Goal: Find specific page/section: Find specific page/section

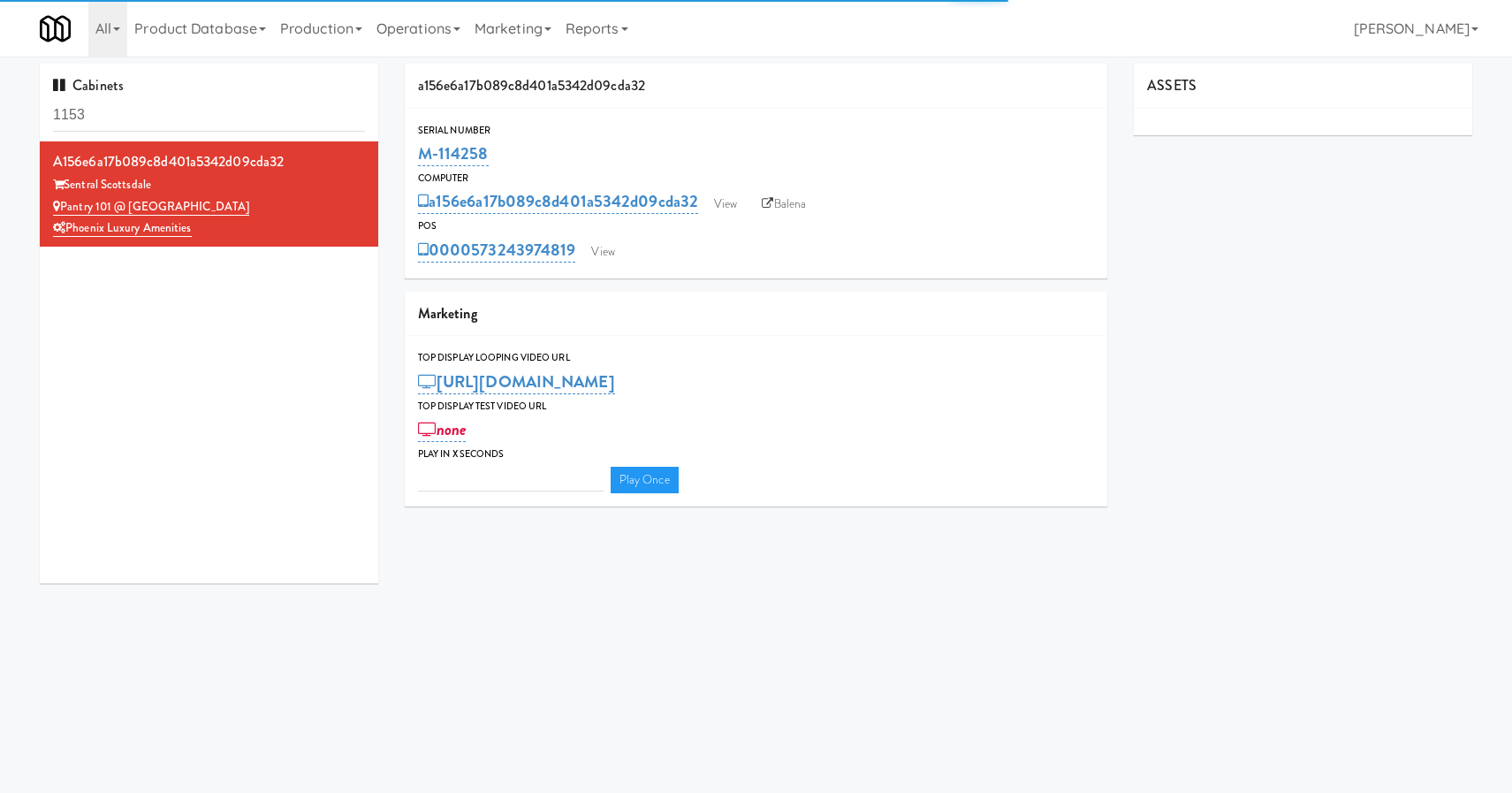
type input "3"
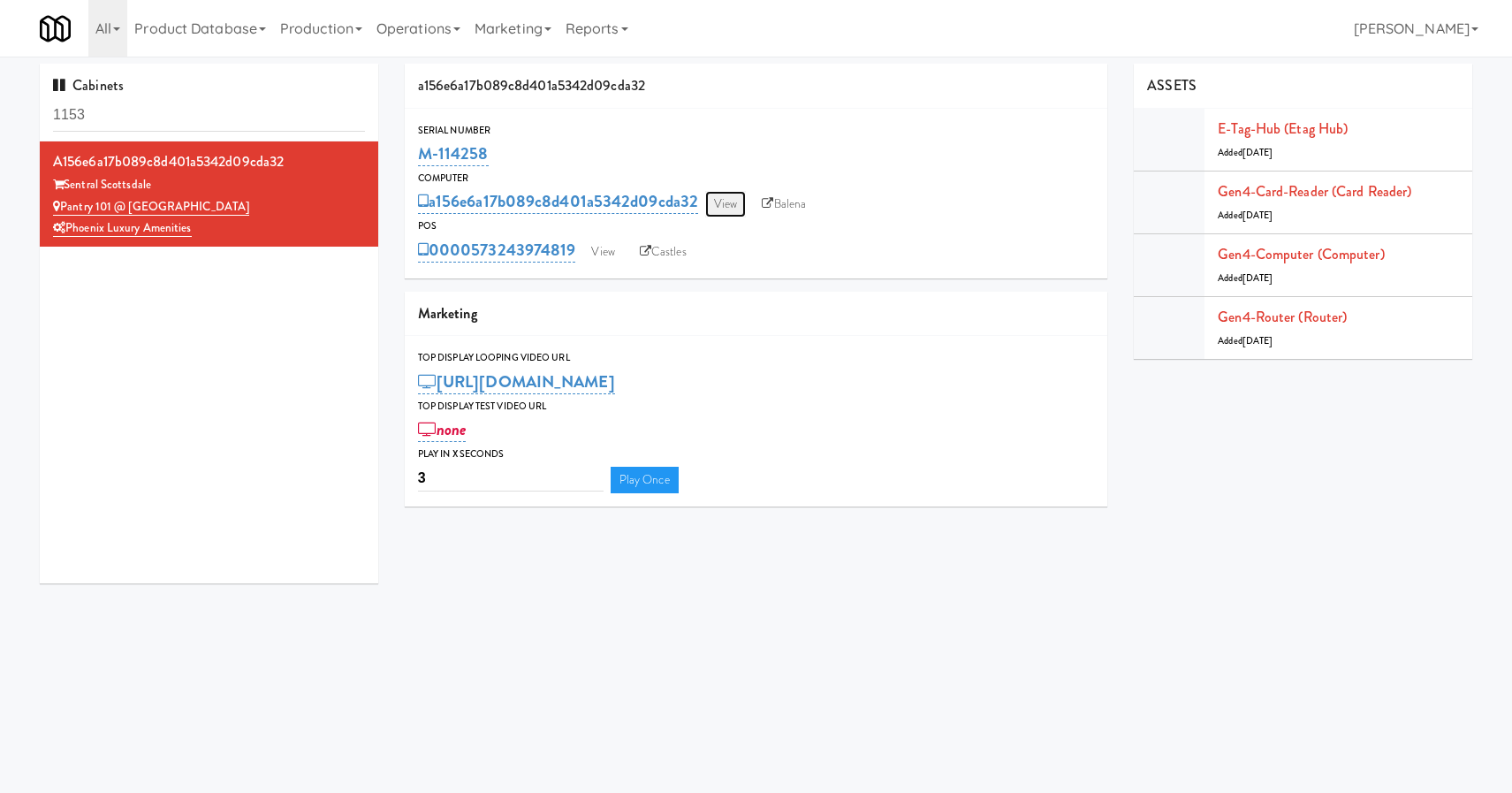
click at [727, 207] on link "View" at bounding box center [725, 204] width 40 height 26
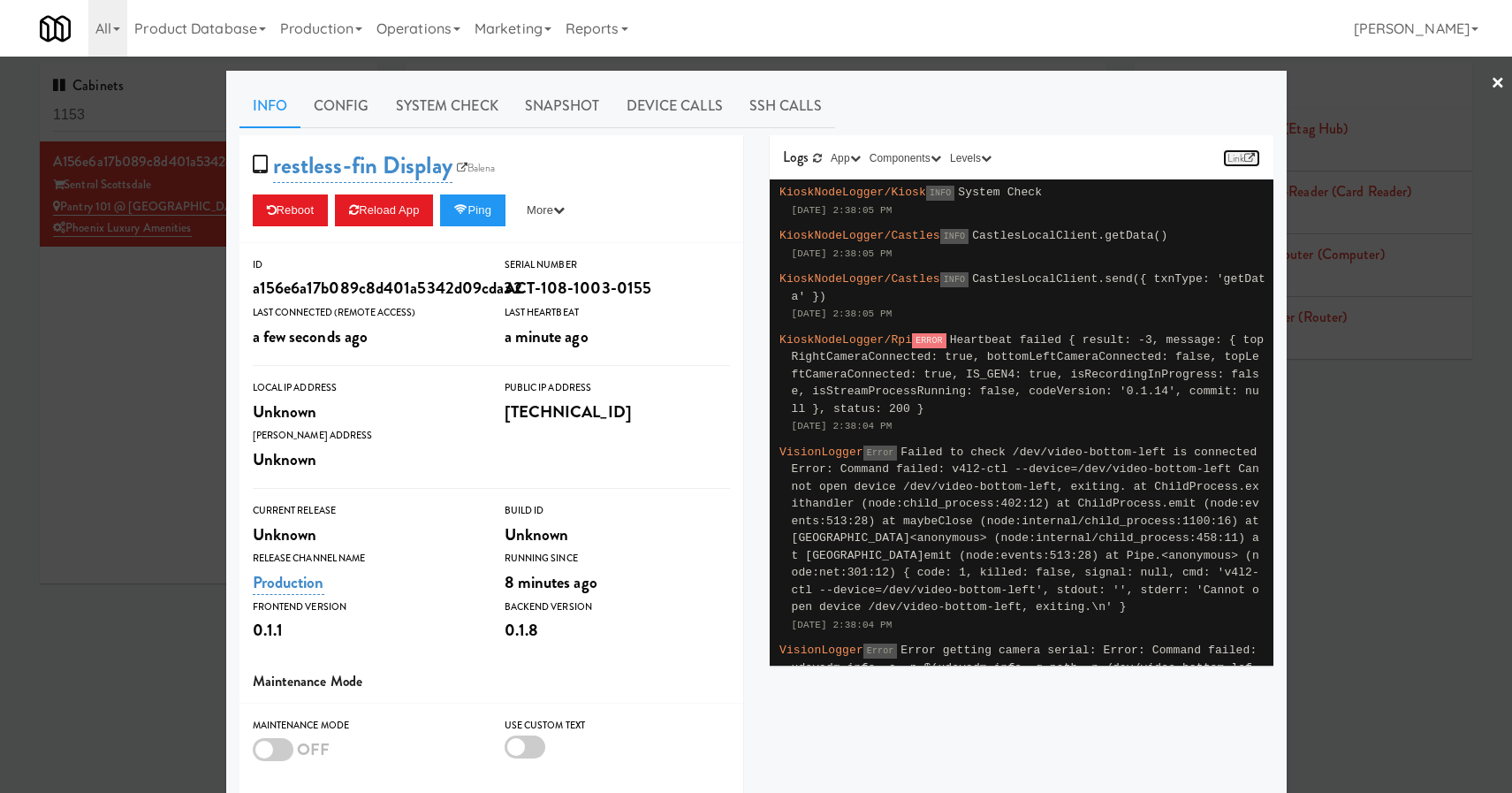
click at [1244, 163] on icon at bounding box center [1249, 158] width 11 height 11
click at [478, 171] on link "Balena" at bounding box center [476, 168] width 48 height 18
click at [104, 394] on div at bounding box center [756, 396] width 1512 height 793
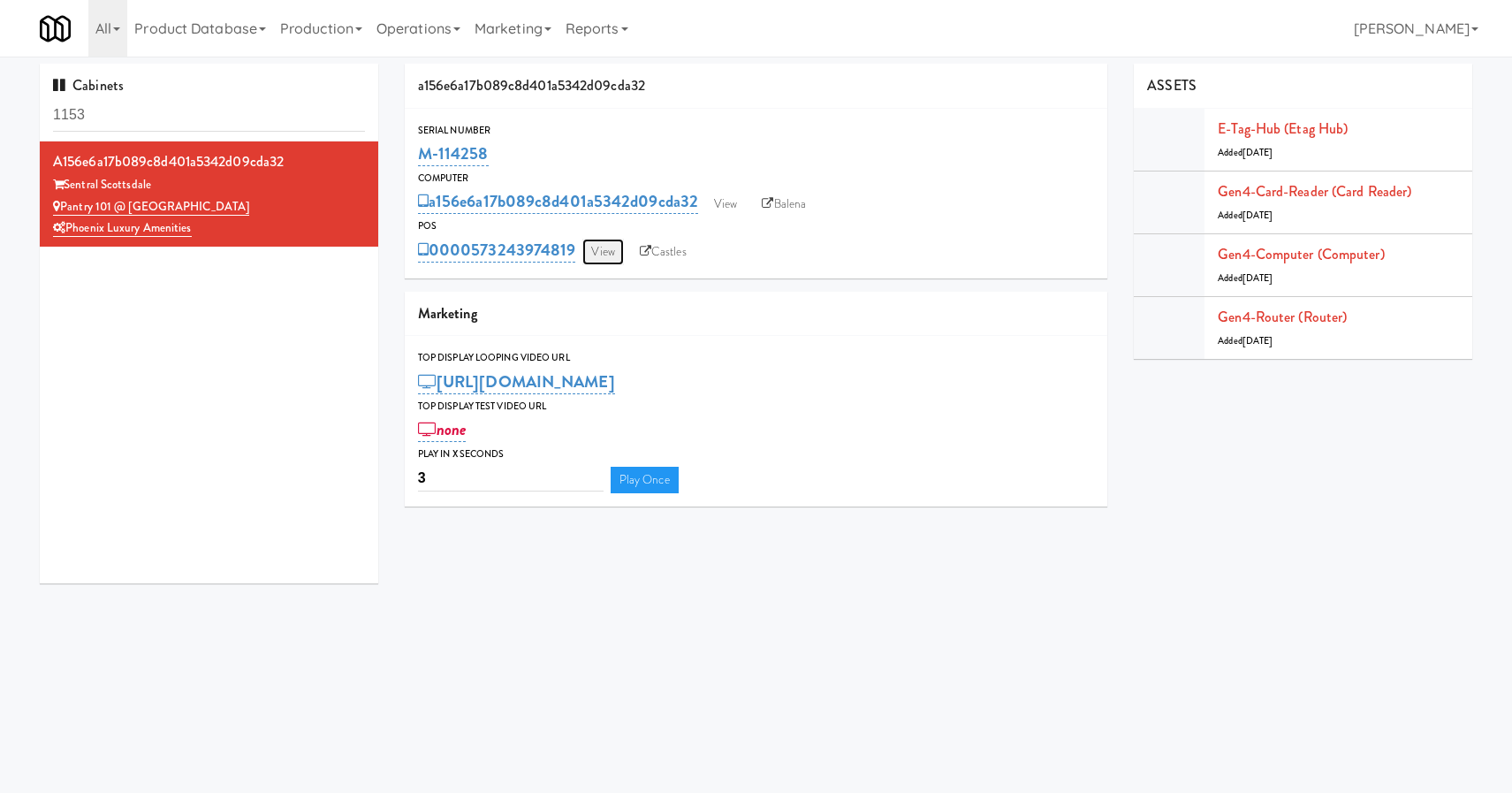
click at [601, 247] on link "View" at bounding box center [602, 251] width 40 height 26
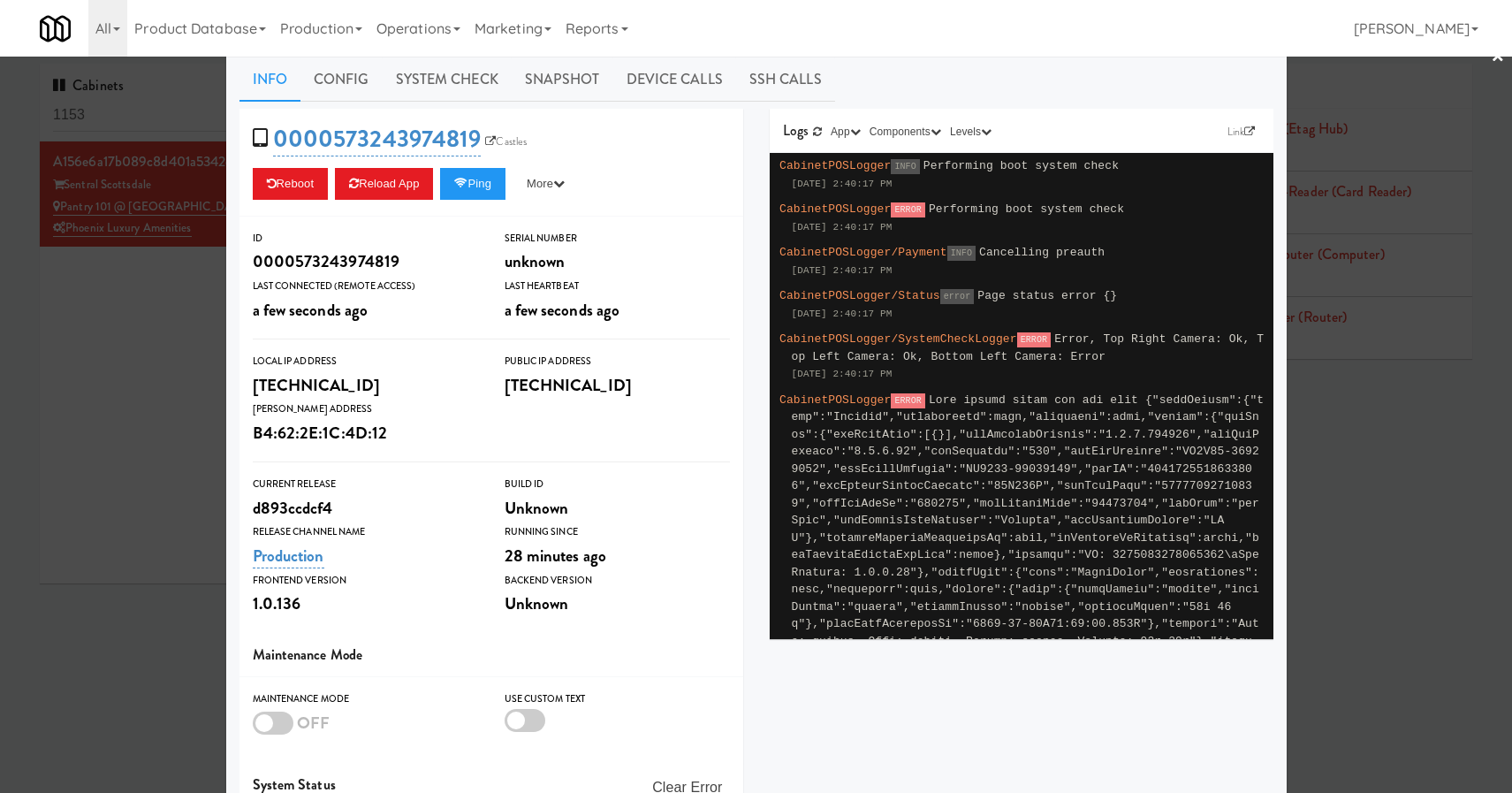
scroll to position [36, 0]
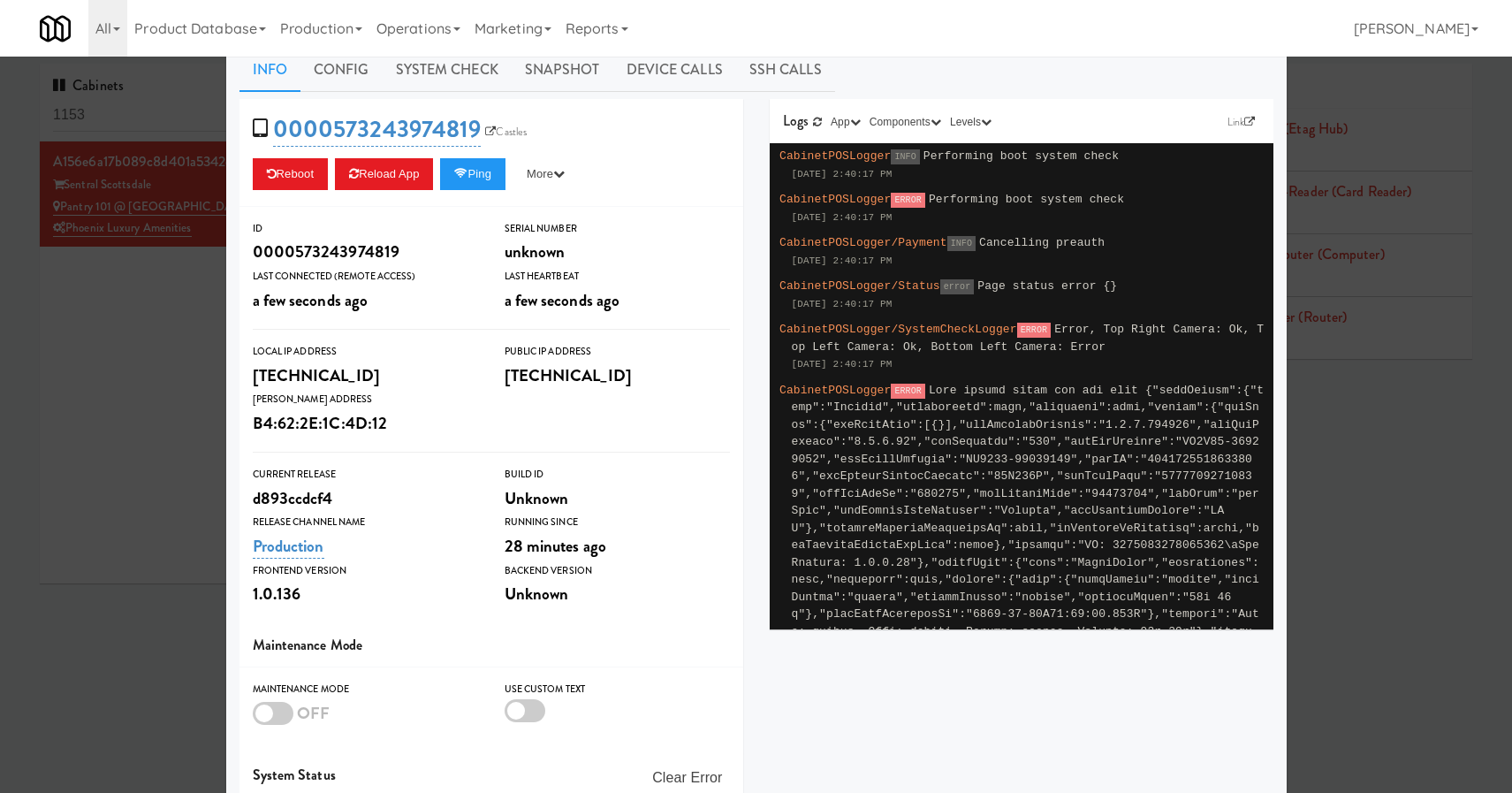
click at [268, 714] on div at bounding box center [272, 713] width 40 height 23
click at [0, 0] on input "checkbox" at bounding box center [0, 0] width 0 height 0
